Goal: Task Accomplishment & Management: Use online tool/utility

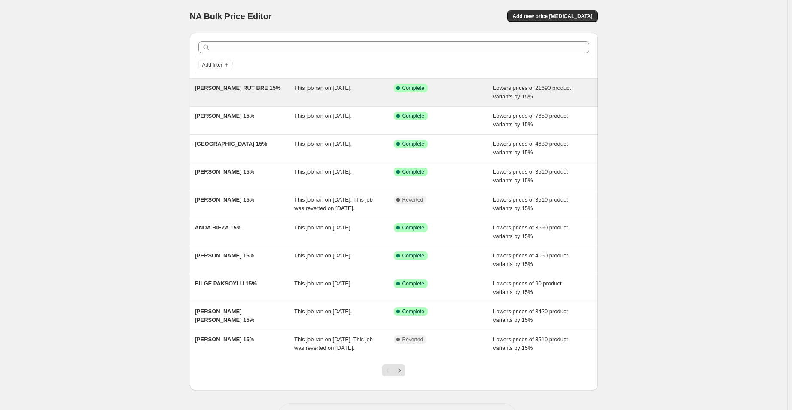
click at [237, 92] on div "[PERSON_NAME] RUT BRE 15%" at bounding box center [245, 92] width 100 height 17
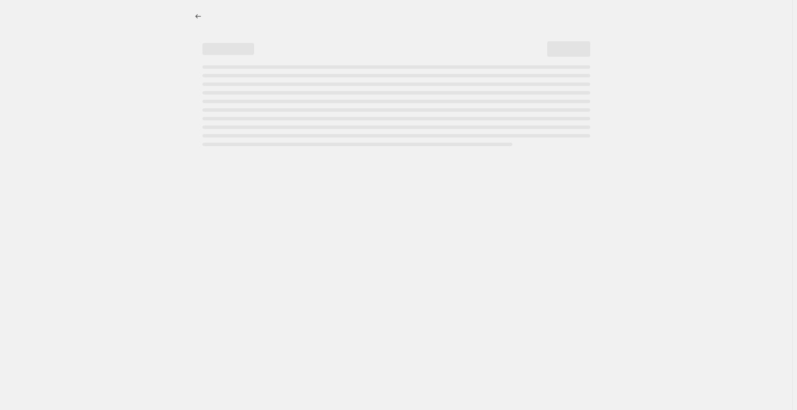
select select "percentage"
select select "collection"
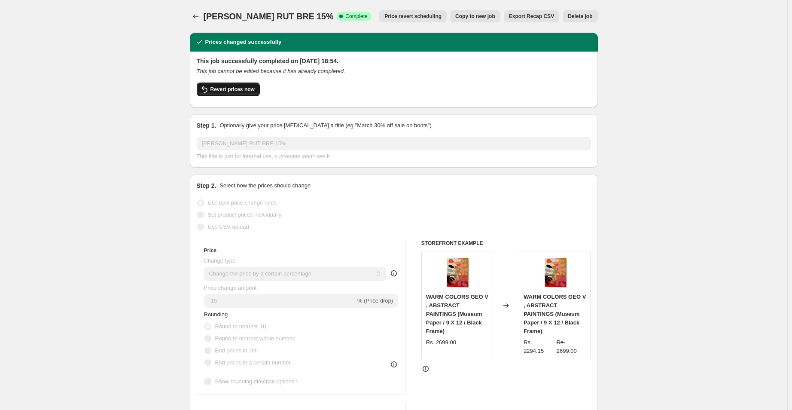
click at [239, 89] on span "Revert prices now" at bounding box center [233, 89] width 44 height 7
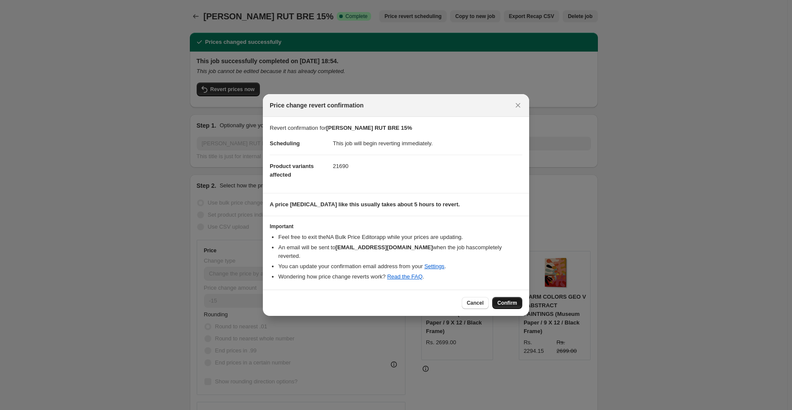
click at [510, 303] on span "Confirm" at bounding box center [508, 303] width 20 height 7
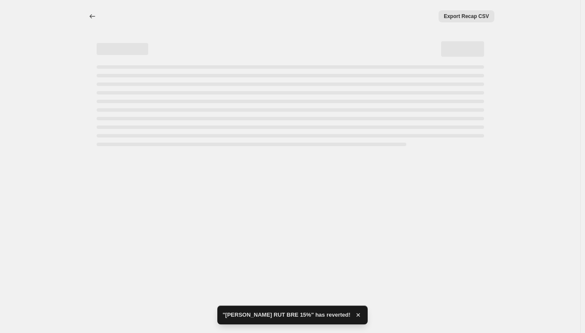
select select "percentage"
select select "collection"
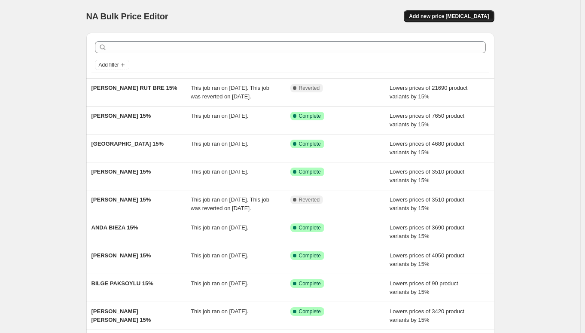
click at [477, 14] on span "Add new price [MEDICAL_DATA]" at bounding box center [449, 16] width 80 height 7
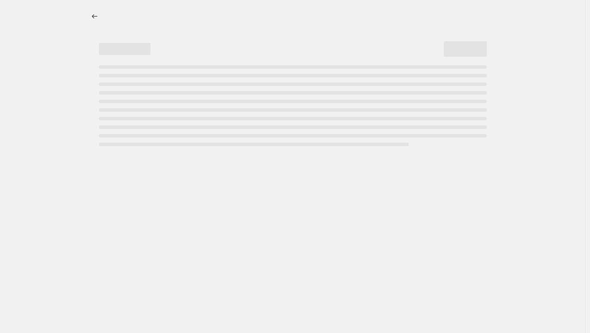
select select "percentage"
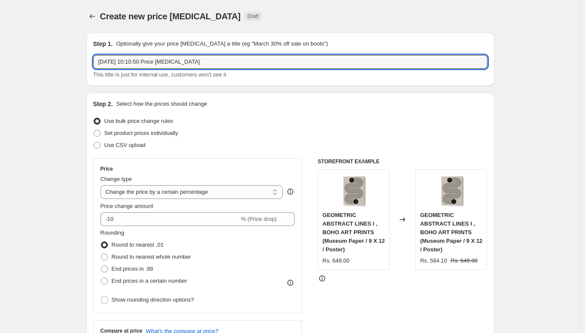
drag, startPoint x: 230, startPoint y: 66, endPoint x: 73, endPoint y: 57, distance: 156.7
paste input "[PERSON_NAME] RUT BRE"
type input "[PERSON_NAME] RUT BRE 15%"
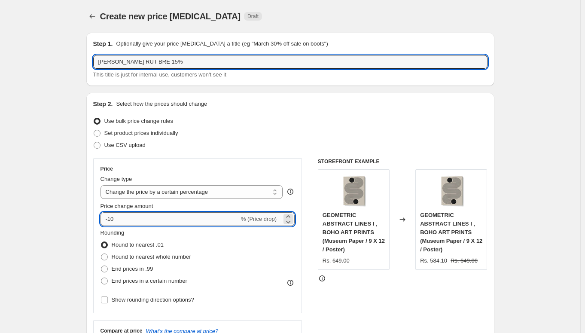
click at [146, 220] on input "-10" at bounding box center [170, 219] width 139 height 14
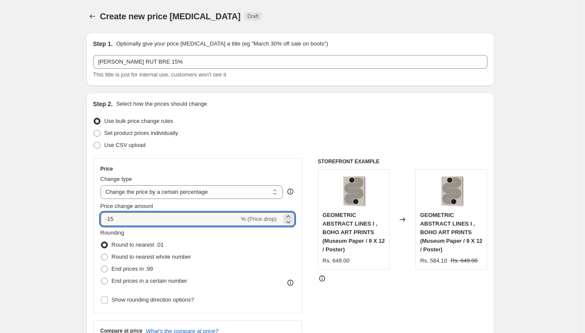
type input "-15"
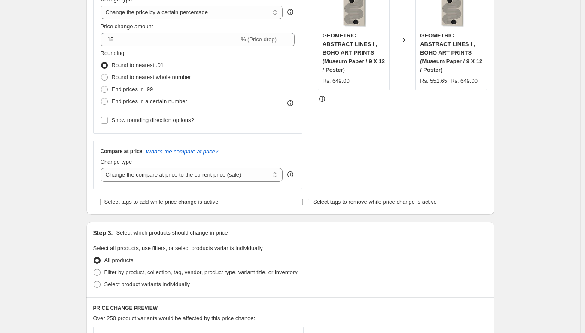
scroll to position [258, 0]
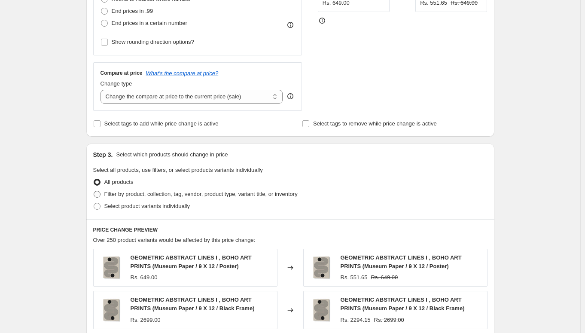
click at [114, 192] on span "Filter by product, collection, tag, vendor, product type, variant title, or inv…" at bounding box center [200, 194] width 193 height 6
click at [94, 191] on input "Filter by product, collection, tag, vendor, product type, variant title, or inv…" at bounding box center [94, 191] width 0 height 0
radio input "true"
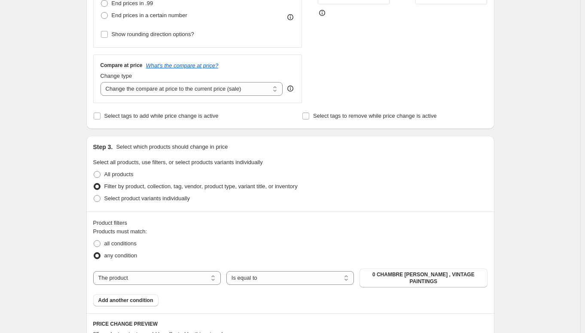
scroll to position [266, 0]
click at [179, 279] on select "The product The product's collection The product's tag The product's vendor The…" at bounding box center [157, 278] width 128 height 14
select select "collection"
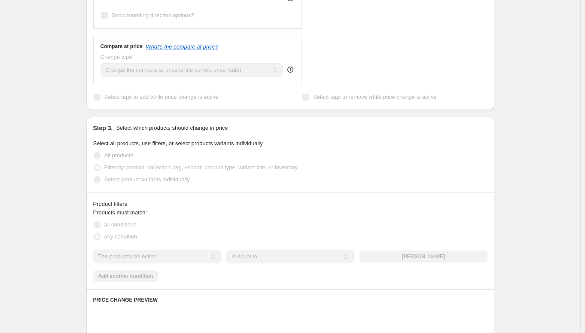
scroll to position [322, 0]
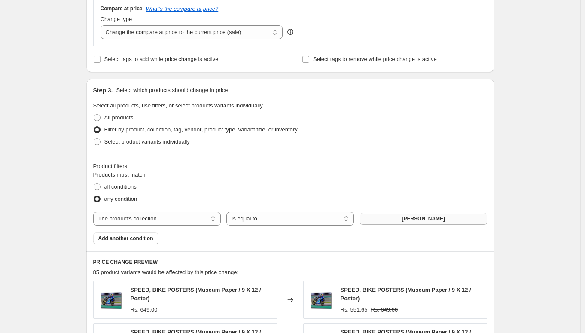
click at [410, 219] on span "ABDELKADER ALLAM" at bounding box center [423, 218] width 43 height 7
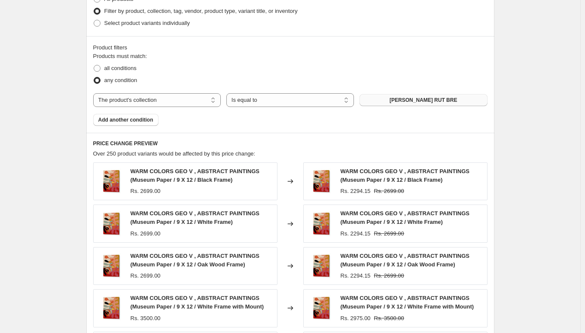
scroll to position [635, 0]
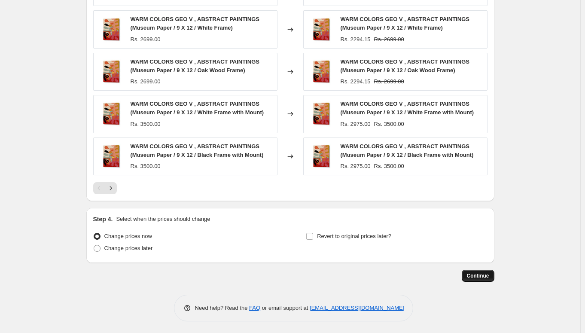
click at [475, 275] on span "Continue" at bounding box center [478, 275] width 22 height 7
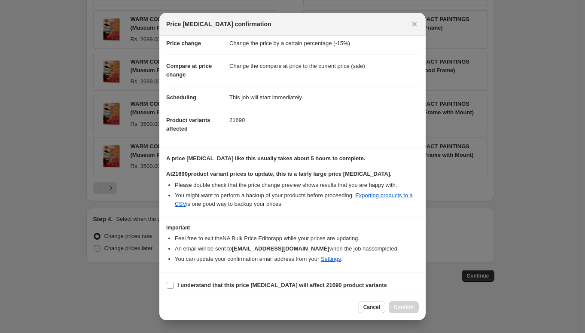
scroll to position [31, 0]
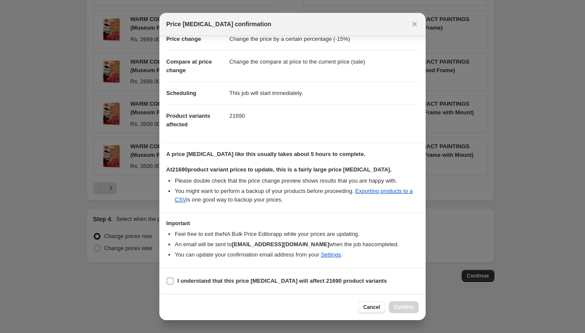
click at [220, 287] on label "I understand that this price change job will affect 21690 product variants" at bounding box center [276, 281] width 221 height 12
click at [174, 285] on input "I understand that this price change job will affect 21690 product variants" at bounding box center [170, 281] width 7 height 7
checkbox input "true"
click at [411, 312] on button "Confirm" at bounding box center [404, 307] width 30 height 12
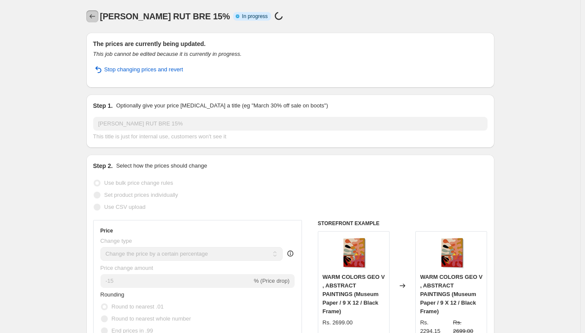
click at [94, 15] on icon "Price change jobs" at bounding box center [92, 16] width 6 height 4
